Goal: Information Seeking & Learning: Check status

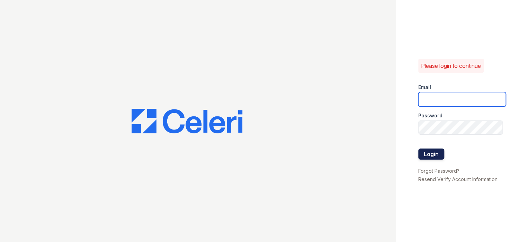
type input "prescottpark1@cafmanagement.com"
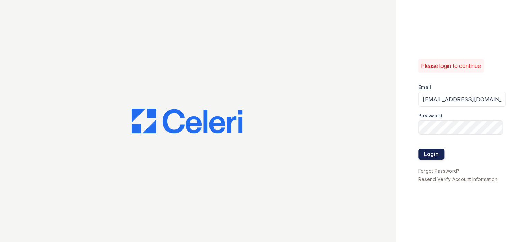
click at [429, 152] on button "Login" at bounding box center [432, 154] width 26 height 11
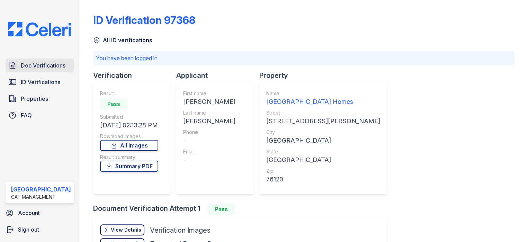
click at [45, 65] on span "Doc Verifications" at bounding box center [43, 65] width 45 height 8
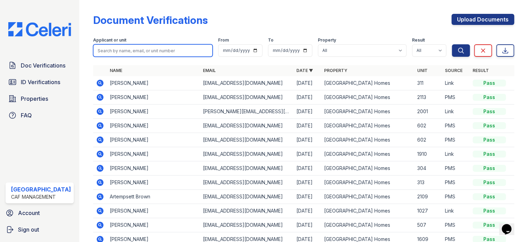
paste input "deitria"
type input "deitria"
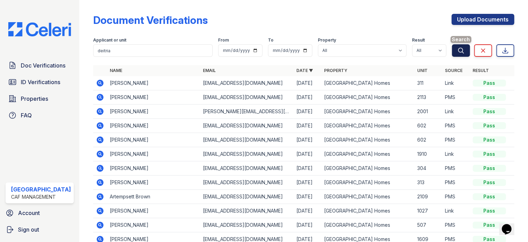
click at [458, 51] on icon "submit" at bounding box center [461, 50] width 7 height 7
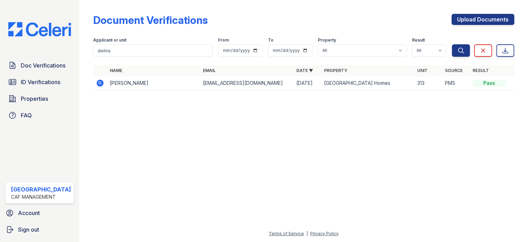
click at [99, 84] on icon at bounding box center [100, 83] width 7 height 7
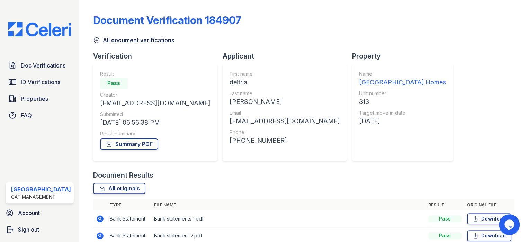
drag, startPoint x: 41, startPoint y: 84, endPoint x: 85, endPoint y: 26, distance: 72.0
click at [41, 84] on span "ID Verifications" at bounding box center [41, 82] width 40 height 8
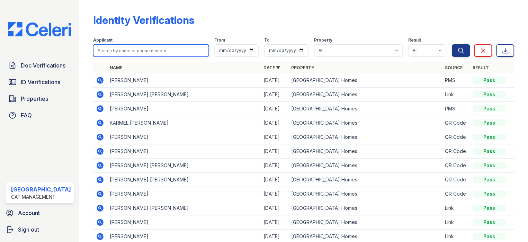
paste input "deitria"
type input "deitria"
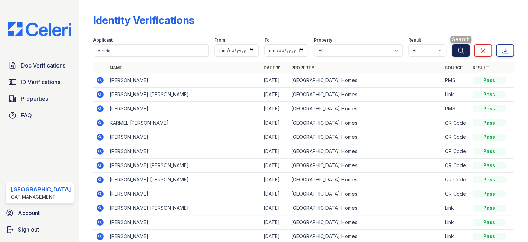
click at [458, 50] on icon "submit" at bounding box center [461, 50] width 7 height 7
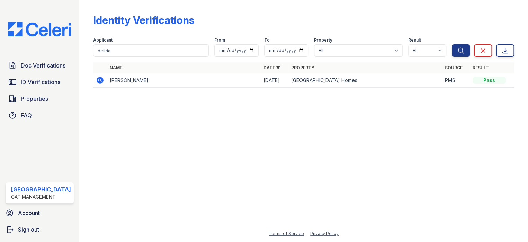
click at [99, 79] on icon at bounding box center [100, 80] width 2 height 2
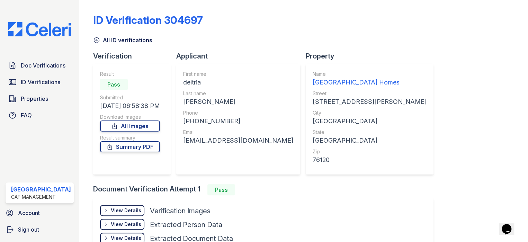
drag, startPoint x: 34, startPoint y: 75, endPoint x: 109, endPoint y: 39, distance: 83.5
click at [34, 75] on link "ID Verifications" at bounding box center [40, 82] width 68 height 14
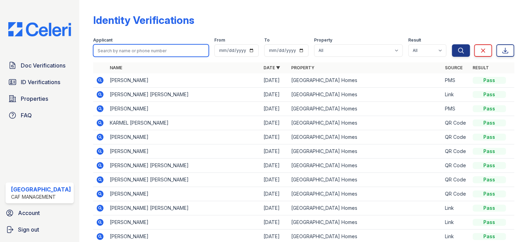
paste input "Brandon"
type input "[PERSON_NAME]"
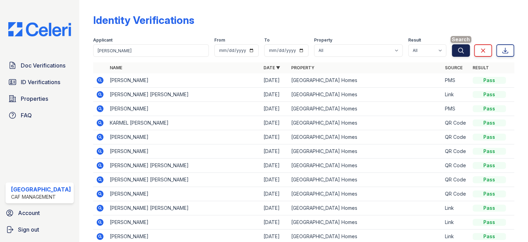
click at [459, 48] on icon "submit" at bounding box center [461, 50] width 5 height 5
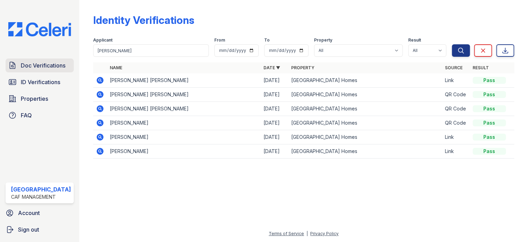
click at [48, 69] on span "Doc Verifications" at bounding box center [43, 65] width 45 height 8
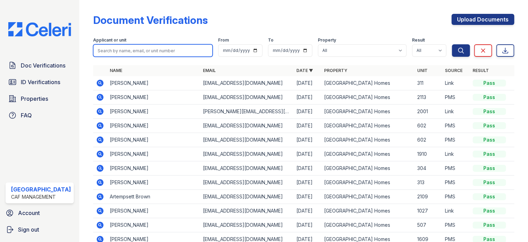
drag, startPoint x: 95, startPoint y: 53, endPoint x: 102, endPoint y: 51, distance: 7.8
paste input "[PERSON_NAME]"
type input "Brandon"
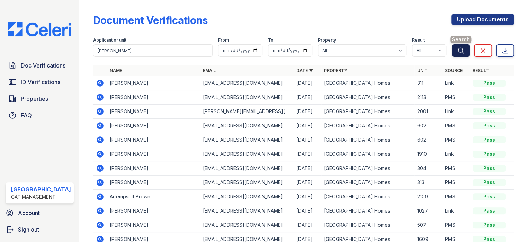
click at [460, 47] on button "Search" at bounding box center [461, 50] width 18 height 12
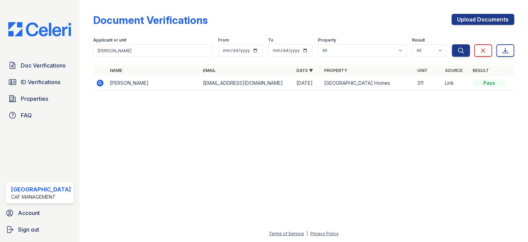
click at [99, 82] on icon at bounding box center [100, 83] width 2 height 2
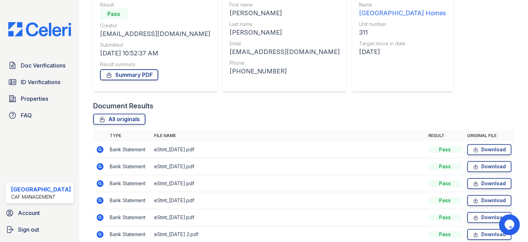
scroll to position [117, 0]
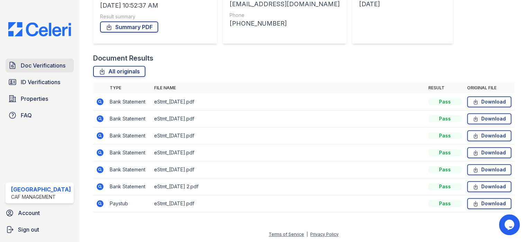
click at [38, 65] on span "Doc Verifications" at bounding box center [43, 65] width 45 height 8
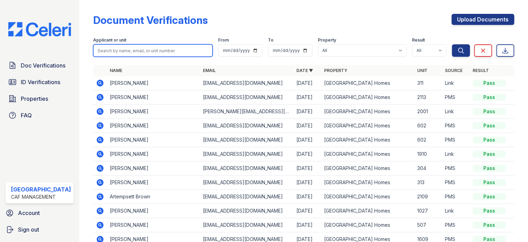
paste input "deitria"
type input "deitria"
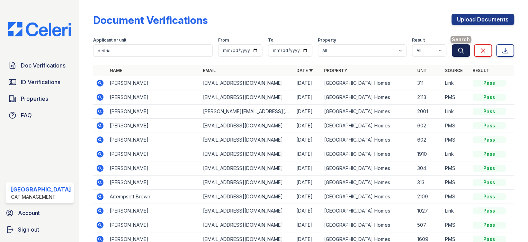
click at [458, 47] on icon "submit" at bounding box center [461, 50] width 7 height 7
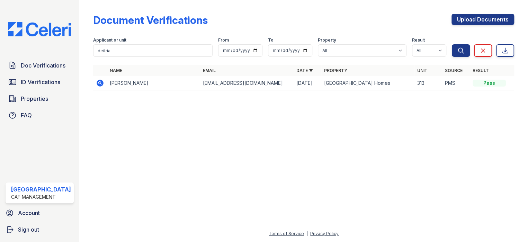
click at [97, 81] on icon at bounding box center [100, 83] width 8 height 8
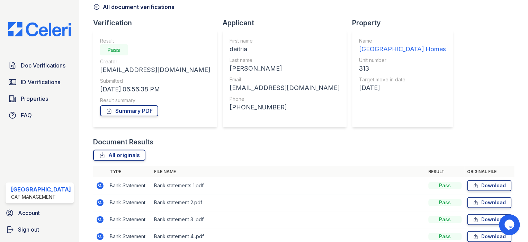
scroll to position [69, 0]
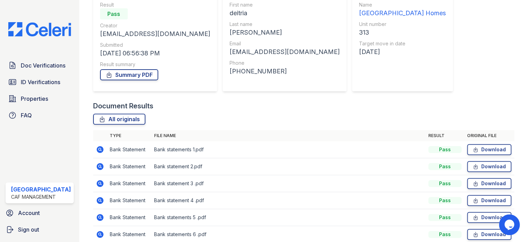
click at [99, 148] on icon at bounding box center [100, 149] width 7 height 7
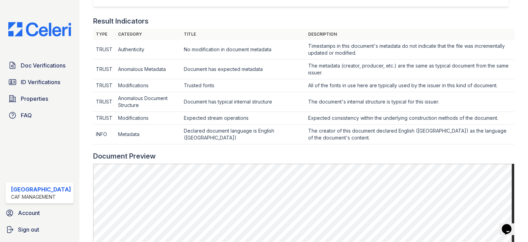
scroll to position [243, 0]
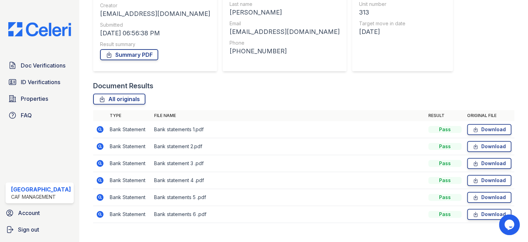
scroll to position [100, 0]
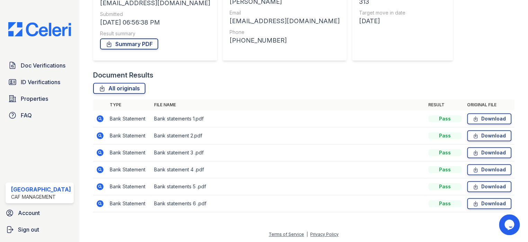
click at [96, 135] on icon at bounding box center [100, 136] width 8 height 8
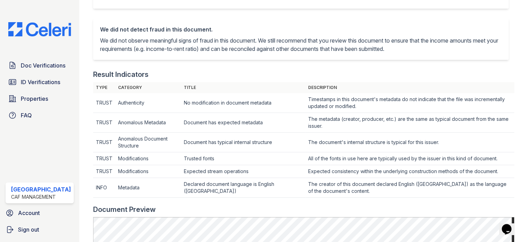
scroll to position [143, 0]
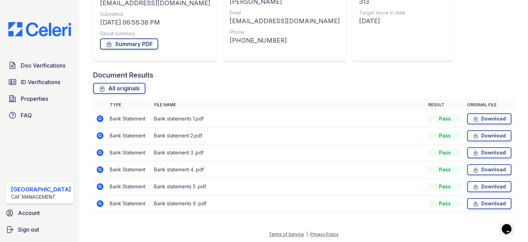
click at [100, 152] on icon at bounding box center [100, 152] width 7 height 7
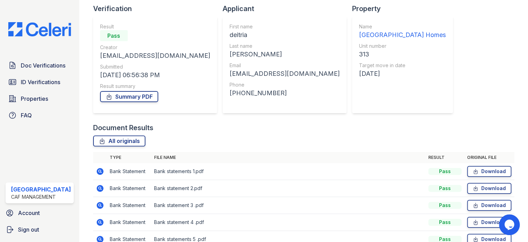
scroll to position [100, 0]
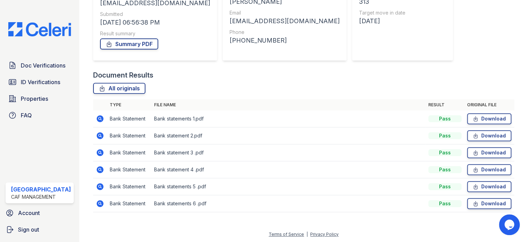
click at [100, 184] on icon at bounding box center [100, 187] width 8 height 8
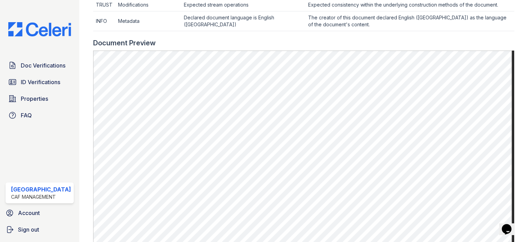
scroll to position [385, 0]
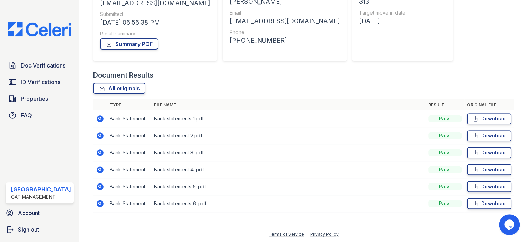
click at [98, 202] on icon at bounding box center [100, 204] width 8 height 8
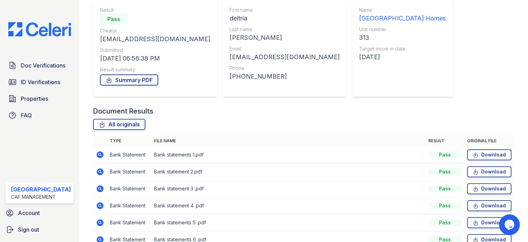
scroll to position [100, 0]
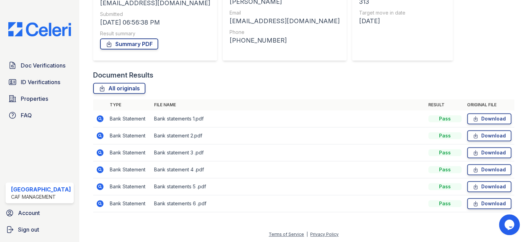
click at [97, 186] on icon at bounding box center [100, 187] width 8 height 8
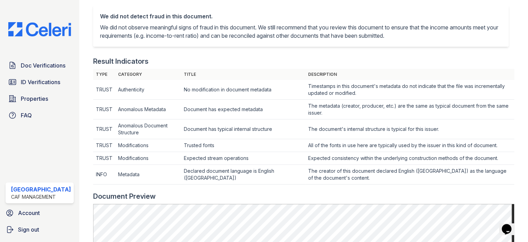
scroll to position [277, 0]
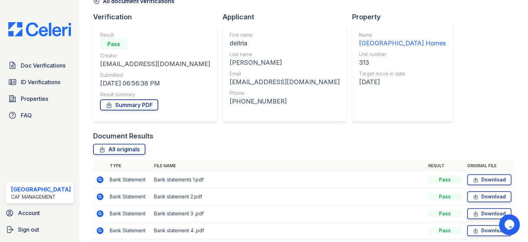
scroll to position [100, 0]
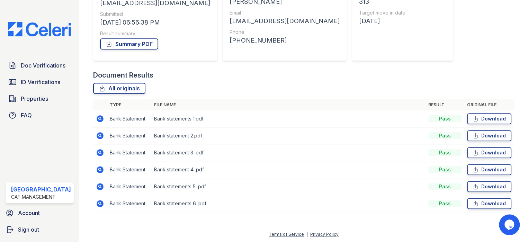
click at [98, 168] on icon at bounding box center [100, 169] width 7 height 7
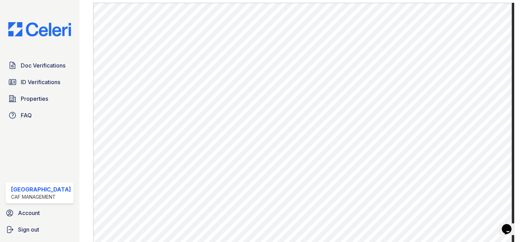
scroll to position [351, 0]
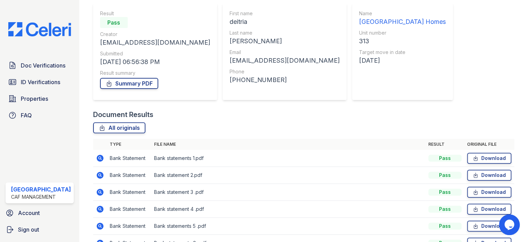
scroll to position [100, 0]
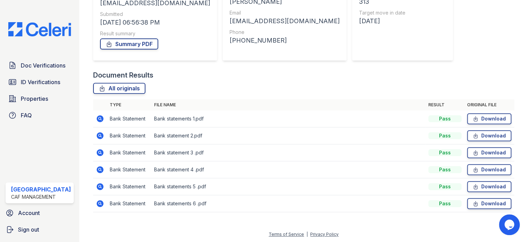
click at [97, 151] on icon at bounding box center [100, 152] width 7 height 7
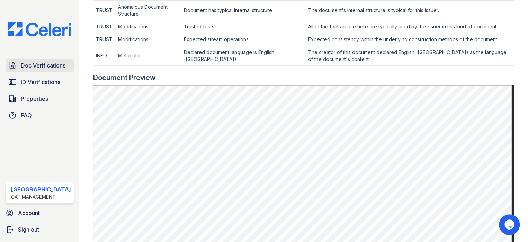
click at [50, 65] on span "Doc Verifications" at bounding box center [43, 65] width 45 height 8
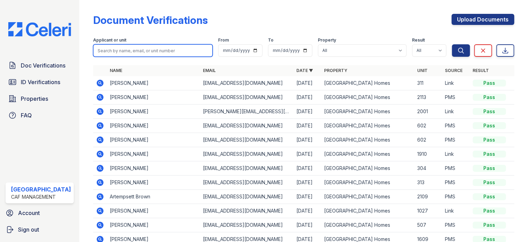
paste input "Brandon"
type input "Brandon"
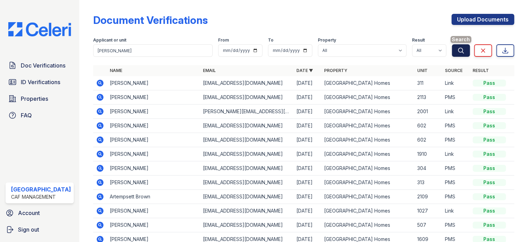
click at [458, 52] on icon "submit" at bounding box center [461, 50] width 7 height 7
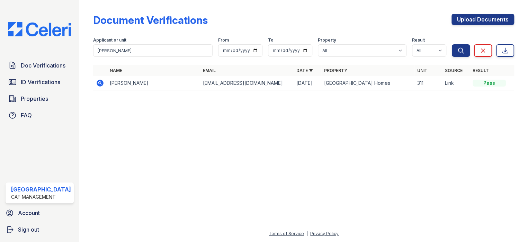
click at [97, 84] on icon at bounding box center [100, 83] width 7 height 7
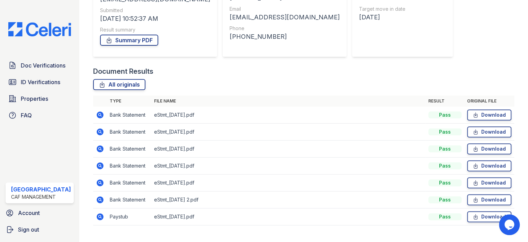
click at [97, 113] on icon at bounding box center [100, 115] width 7 height 7
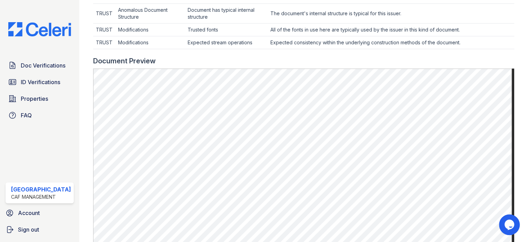
scroll to position [347, 0]
